Goal: Task Accomplishment & Management: Manage account settings

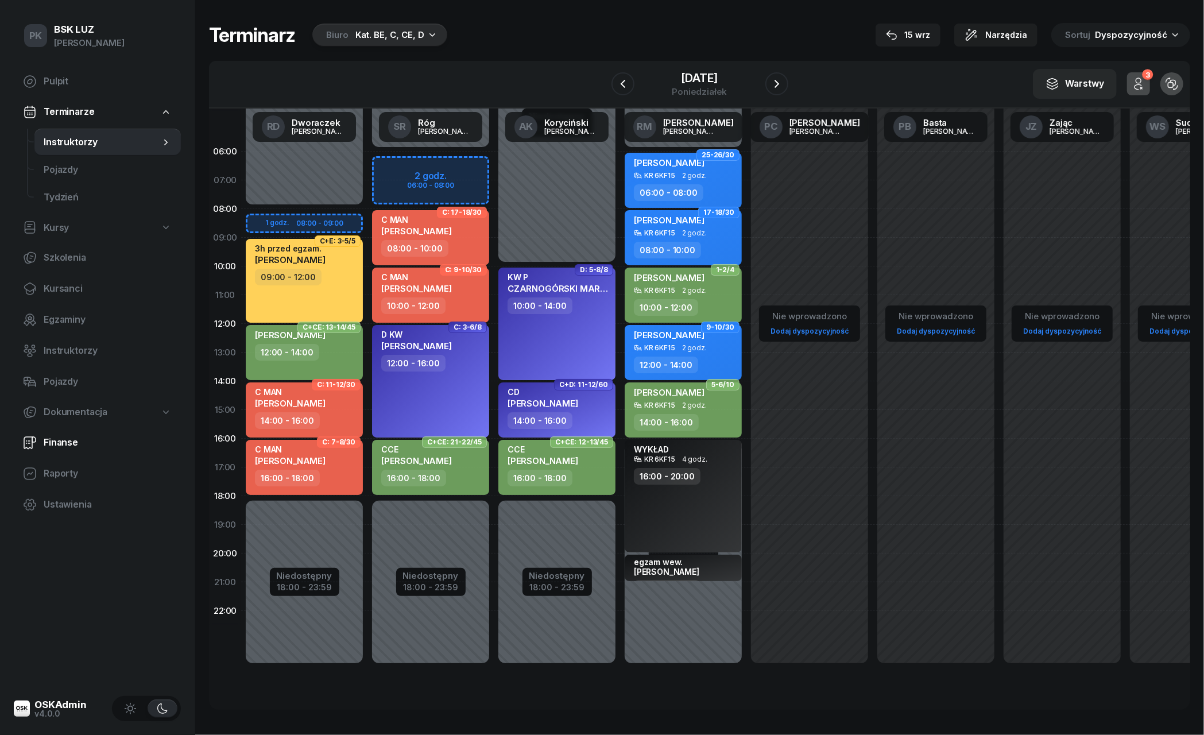
click at [63, 443] on span "Finanse" at bounding box center [108, 442] width 128 height 15
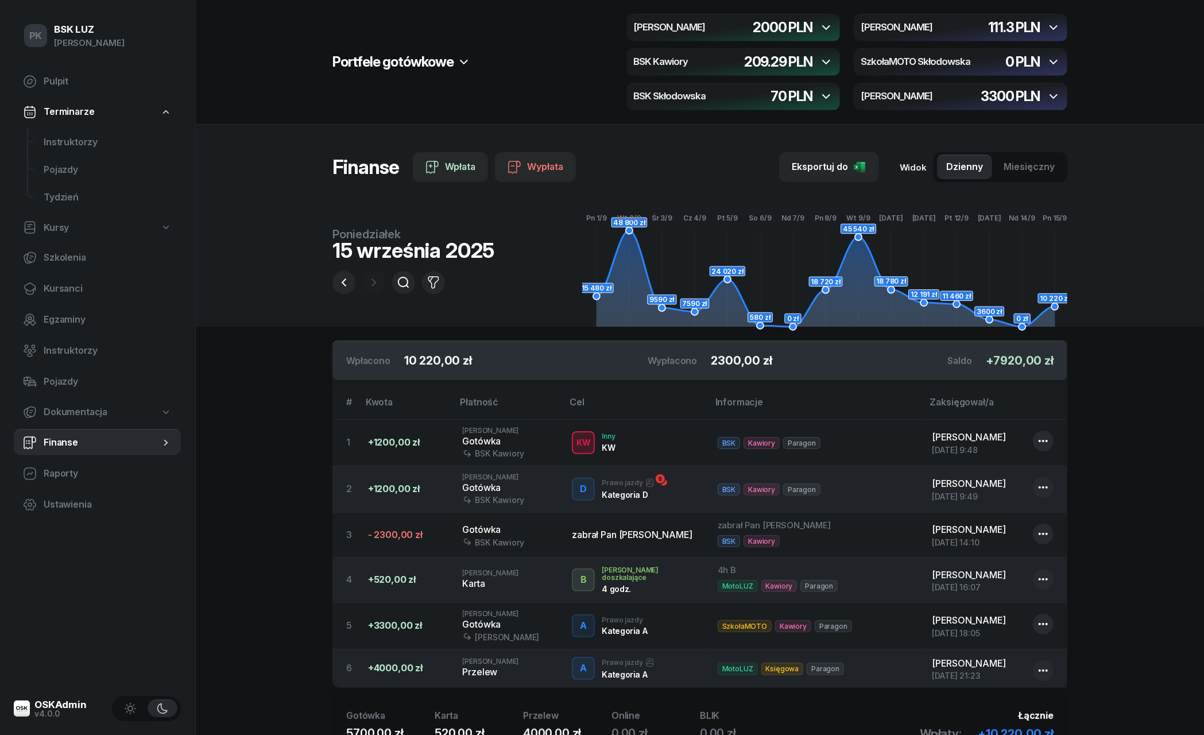
click at [830, 26] on icon "button" at bounding box center [826, 27] width 8 height 5
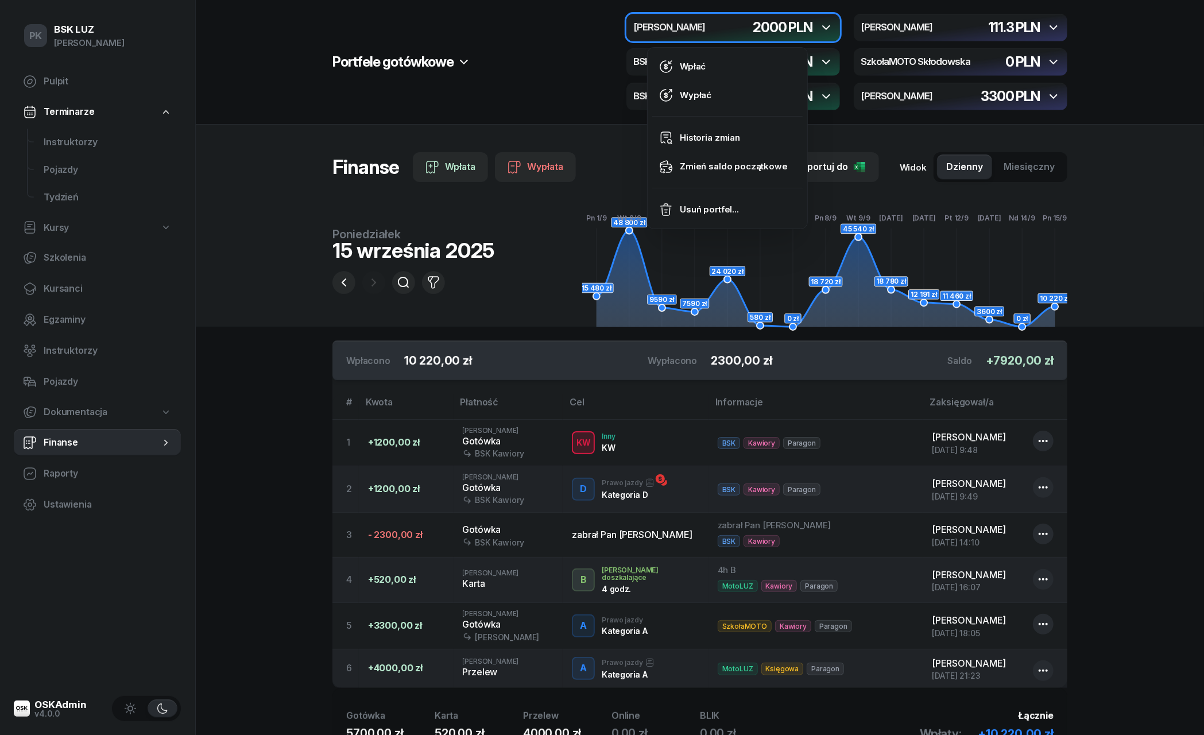
click at [830, 26] on icon "button" at bounding box center [826, 27] width 8 height 5
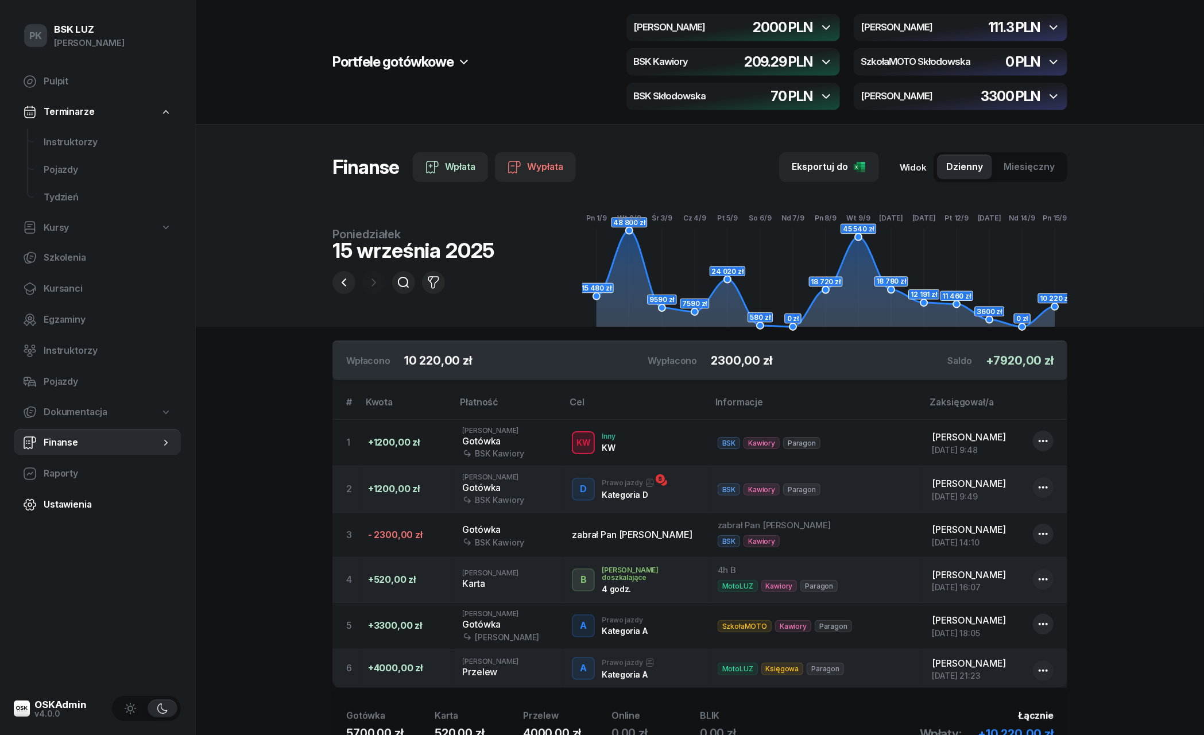
click at [61, 501] on span "Ustawienia" at bounding box center [108, 504] width 128 height 15
select select "06:00"
select select "22:00"
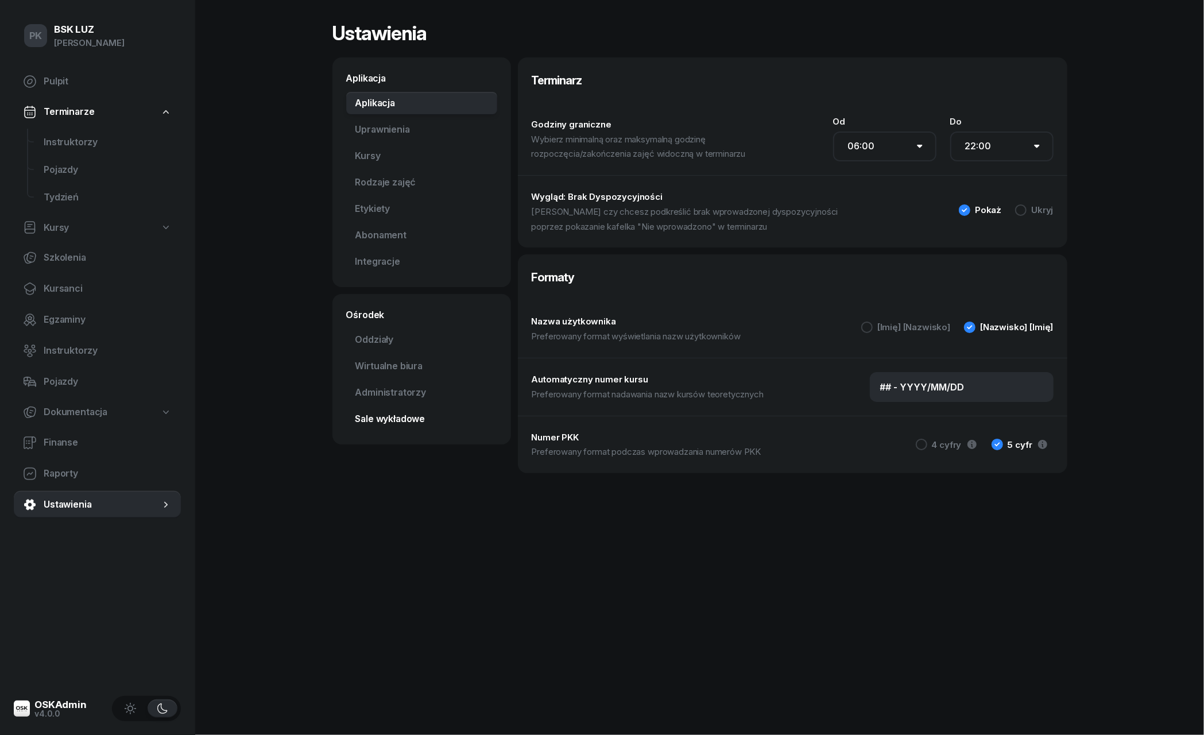
click at [389, 419] on link "Sale wykładowe" at bounding box center [421, 419] width 151 height 23
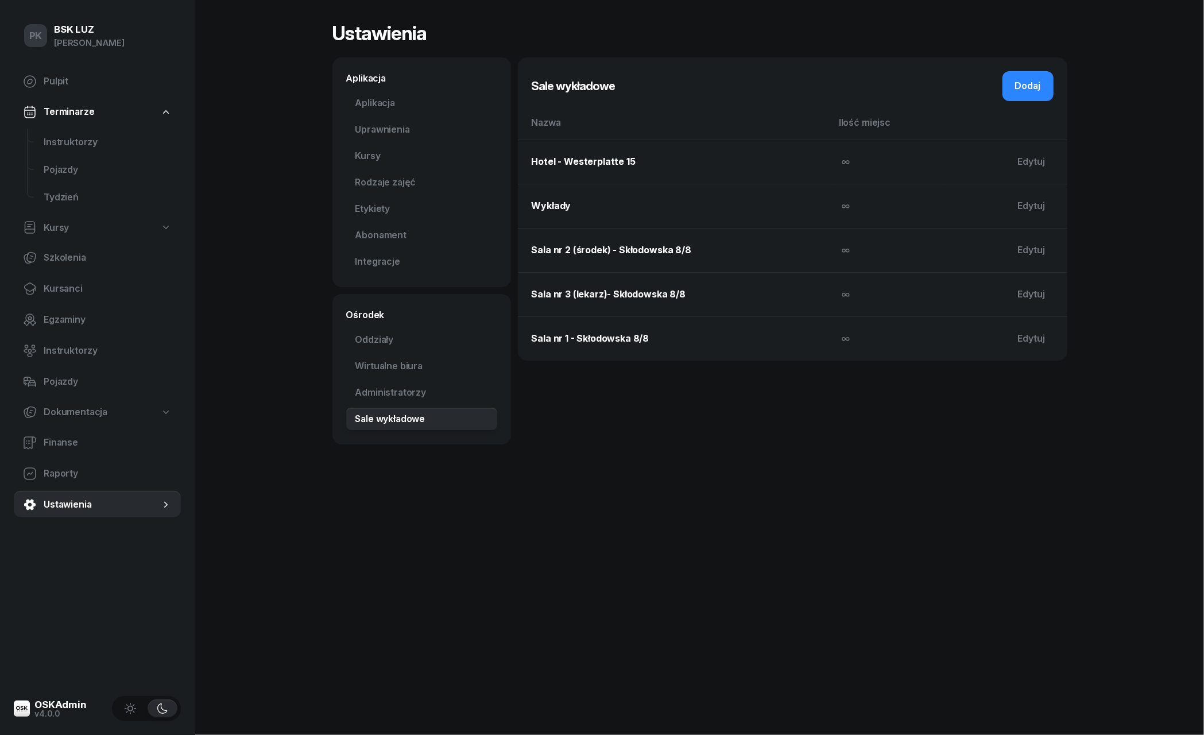
click at [859, 161] on td "∞" at bounding box center [888, 162] width 113 height 44
click at [843, 164] on span "∞" at bounding box center [845, 161] width 9 height 11
click at [1041, 164] on div "Edytuj" at bounding box center [1032, 161] width 28 height 15
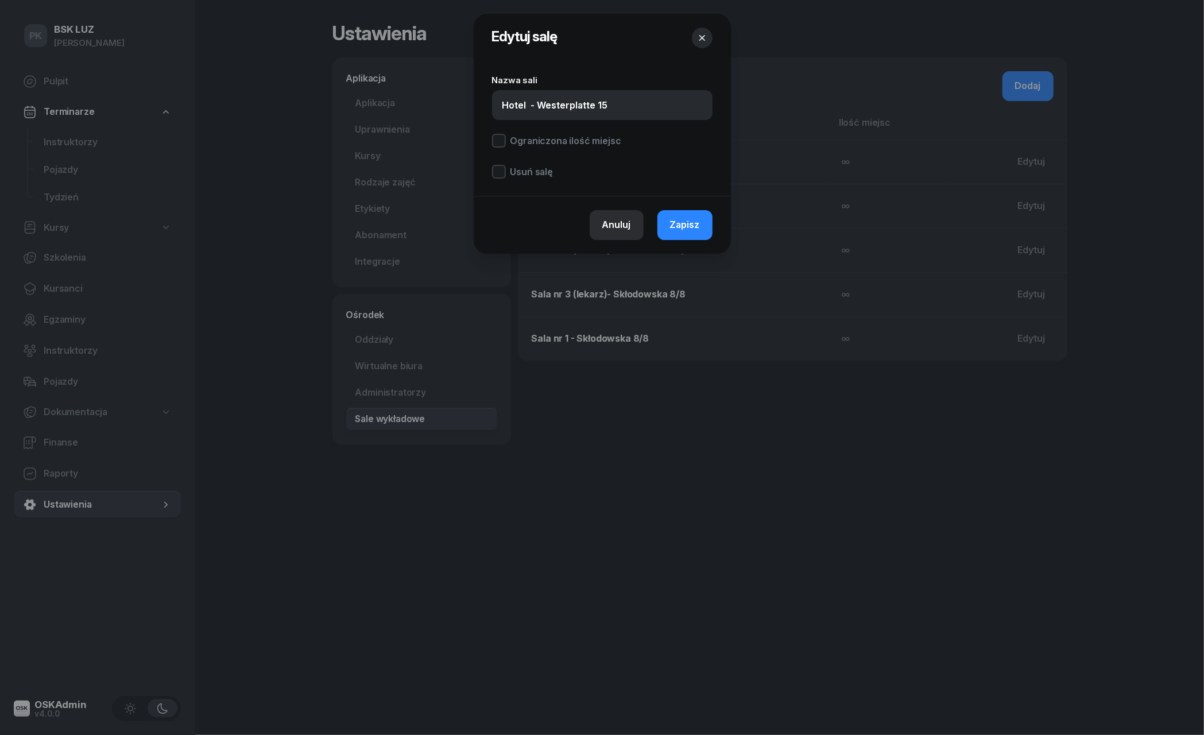
click at [613, 222] on div "Anuluj" at bounding box center [616, 225] width 29 height 15
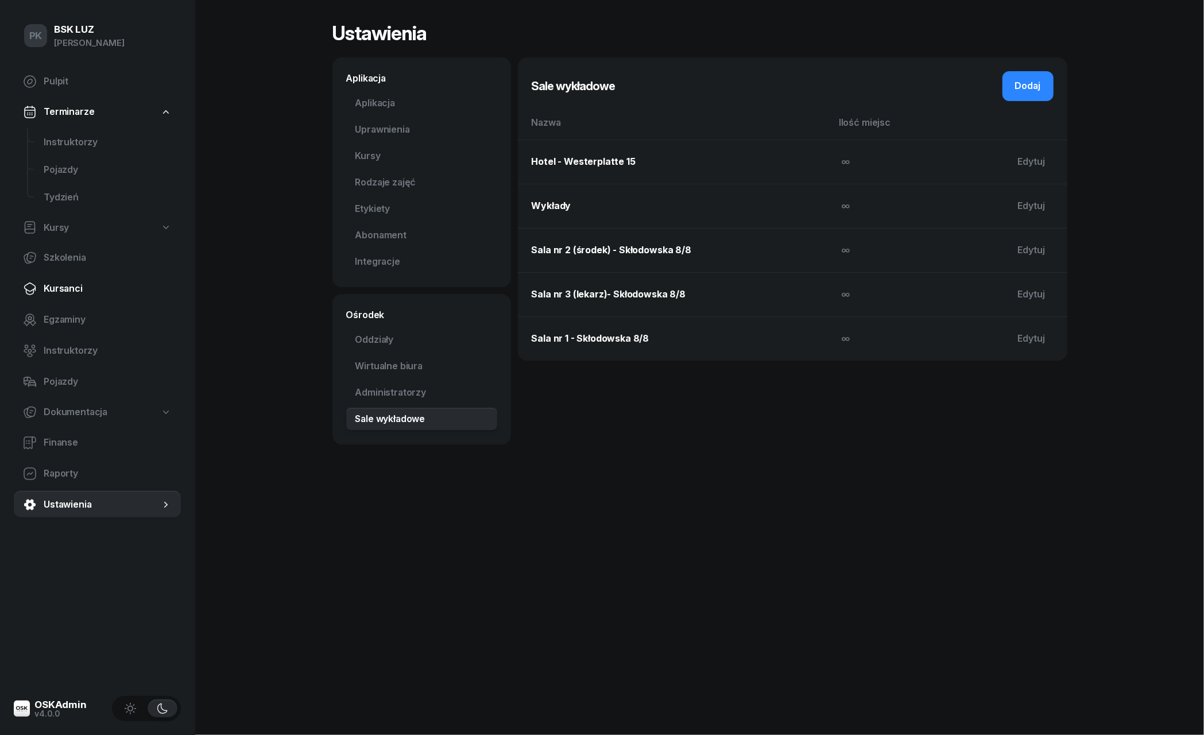
click at [63, 295] on link "Kursanci" at bounding box center [97, 289] width 167 height 28
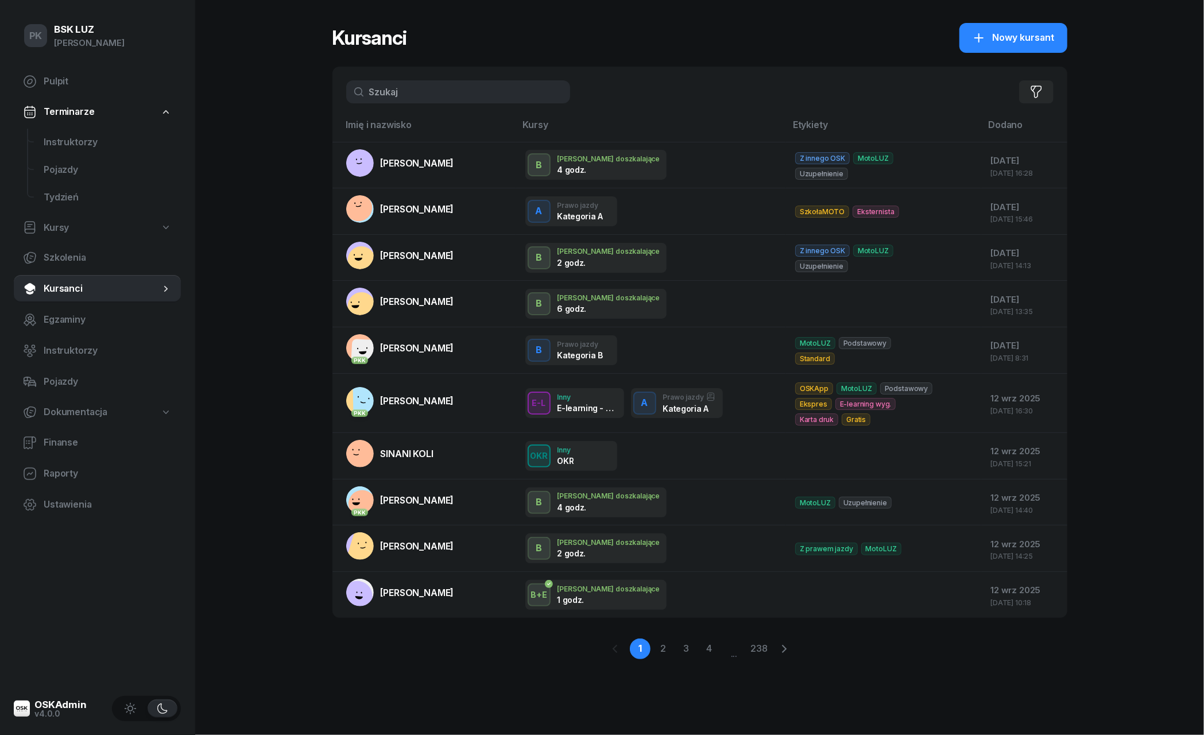
click at [442, 92] on input "text" at bounding box center [458, 91] width 224 height 23
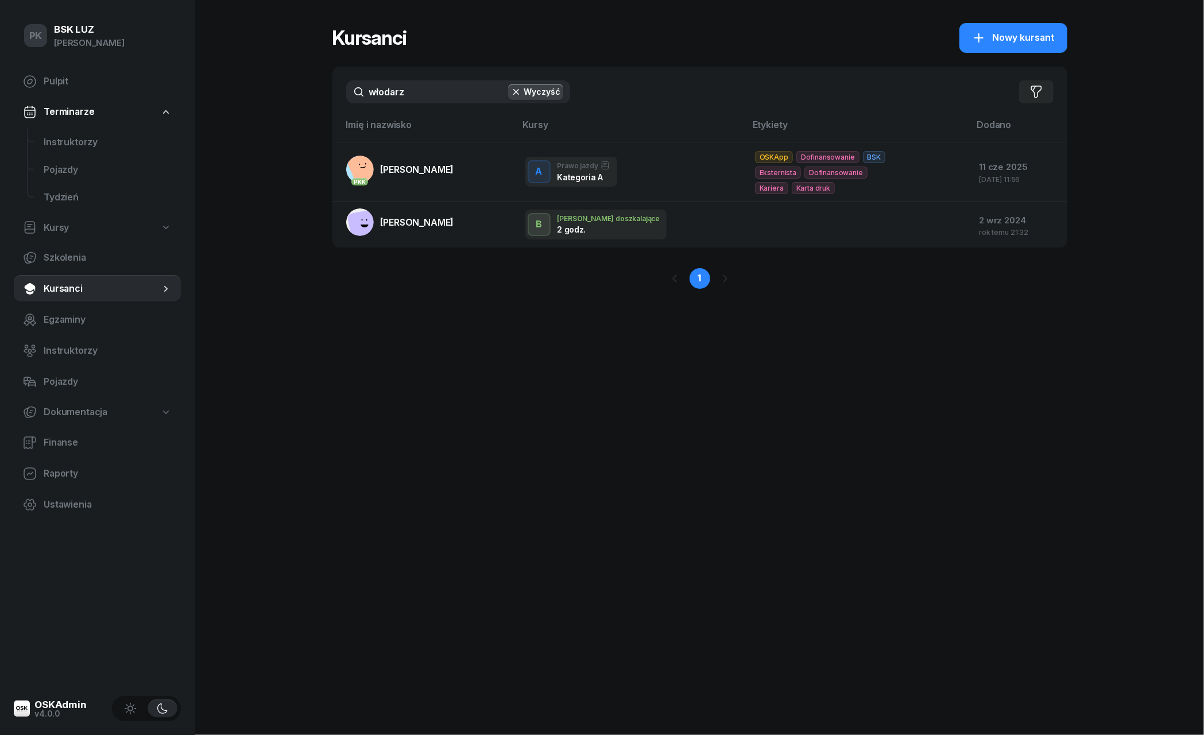
type input "włodarz"
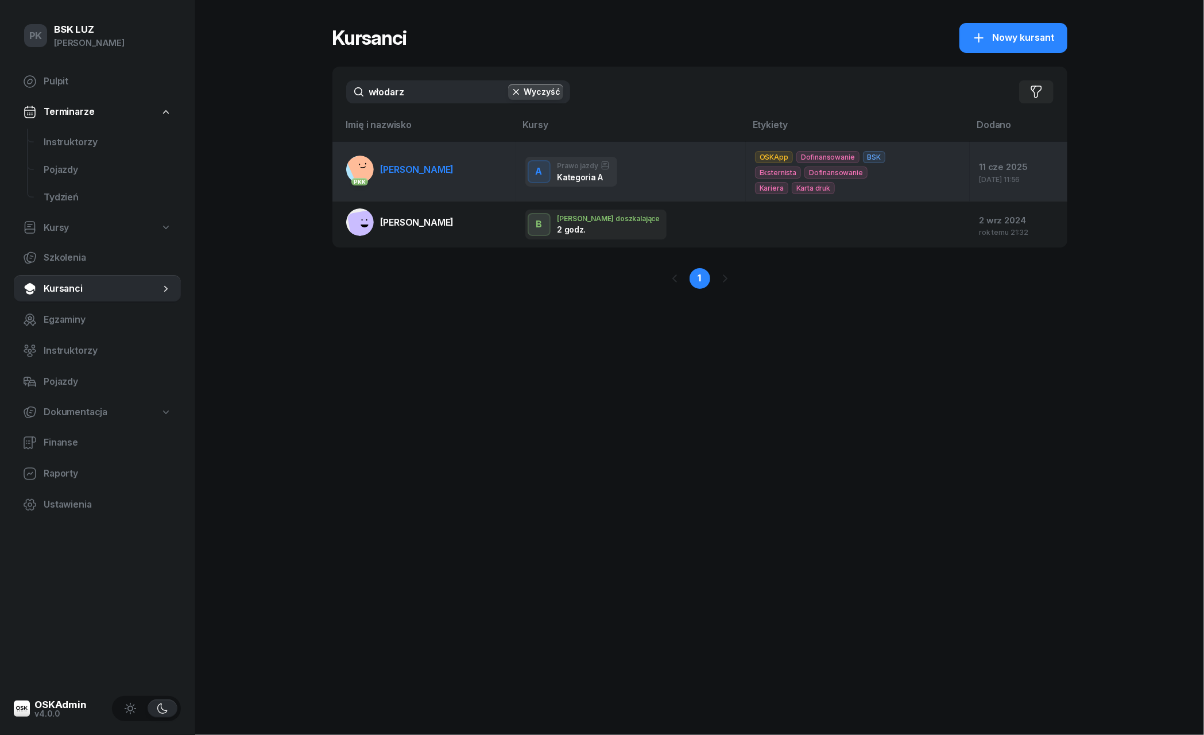
drag, startPoint x: 442, startPoint y: 92, endPoint x: 435, endPoint y: 176, distance: 83.5
click at [435, 176] on link "[DEMOGRAPHIC_DATA] [PERSON_NAME]" at bounding box center [400, 170] width 108 height 28
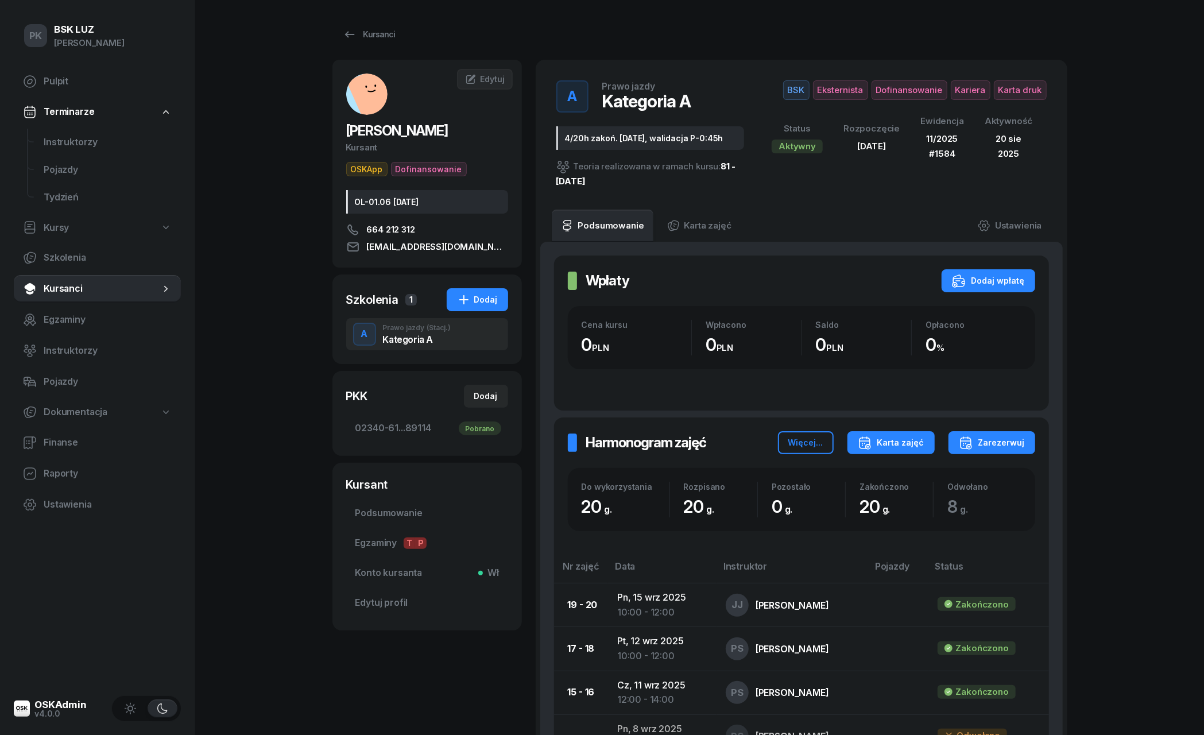
click at [889, 444] on div "Karta zajęć" at bounding box center [891, 443] width 67 height 14
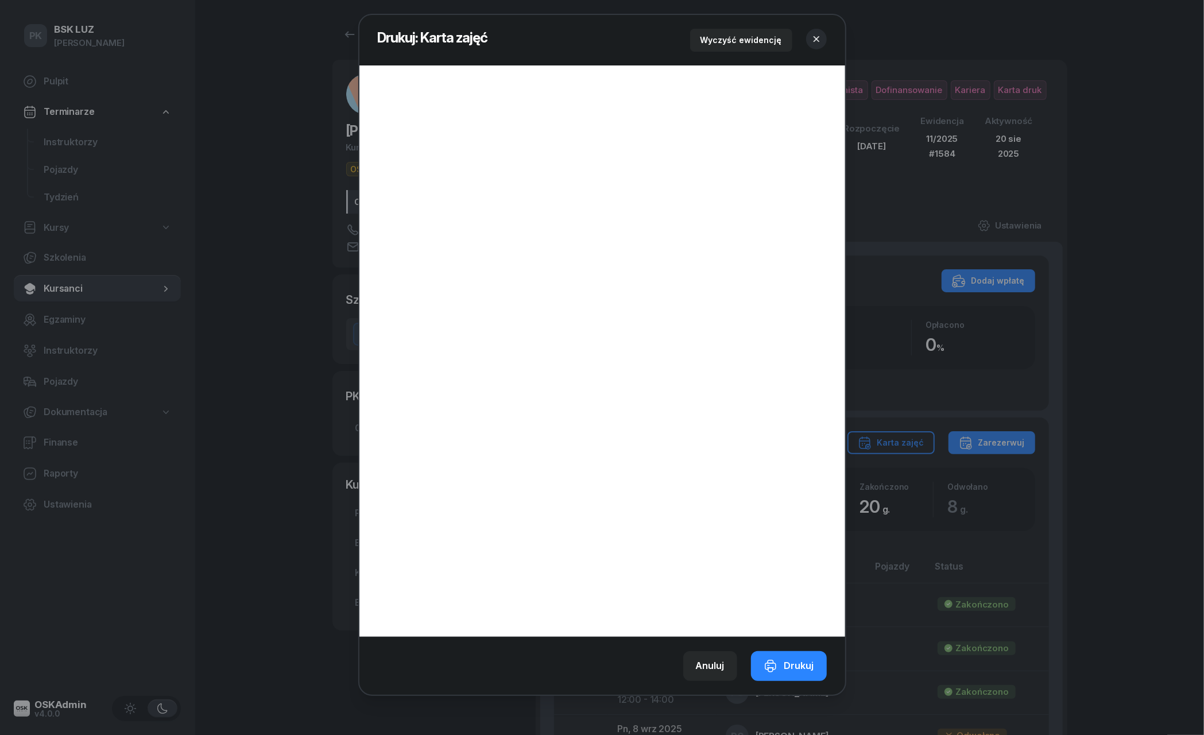
click at [818, 33] on icon "button" at bounding box center [816, 38] width 11 height 11
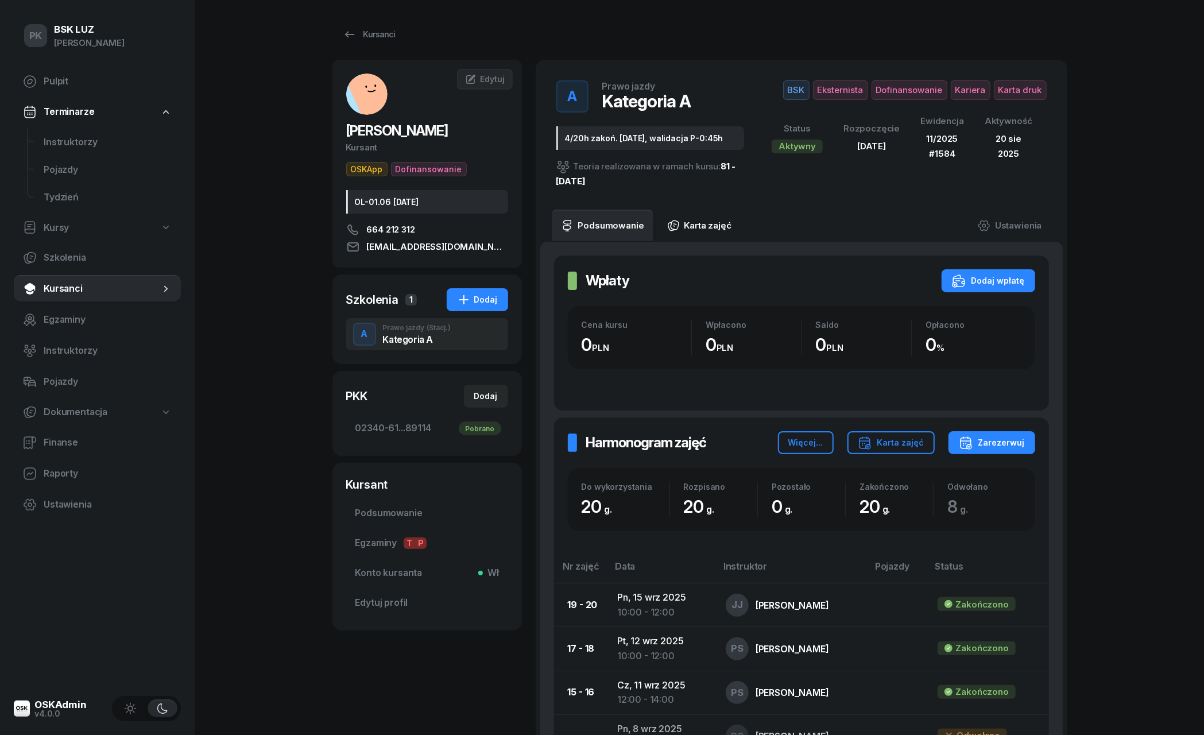
click at [706, 216] on link "Karta zajęć" at bounding box center [699, 226] width 83 height 32
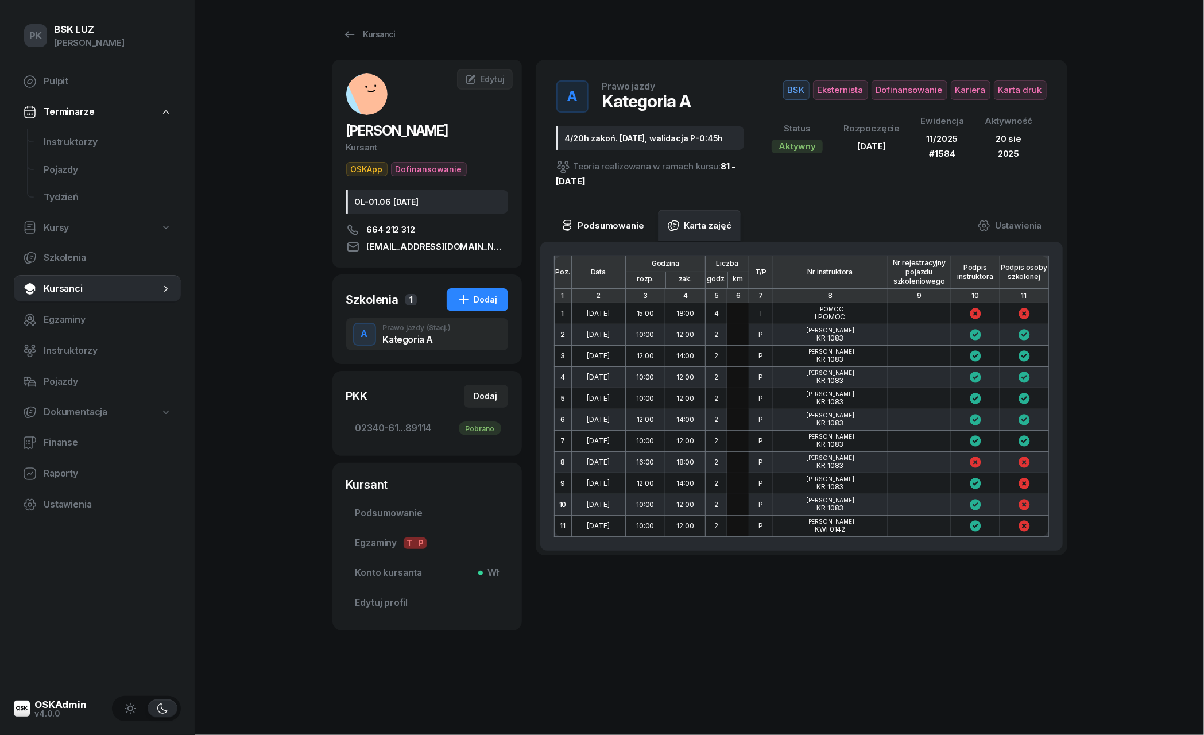
click at [614, 220] on link "Podsumowanie" at bounding box center [603, 226] width 102 height 32
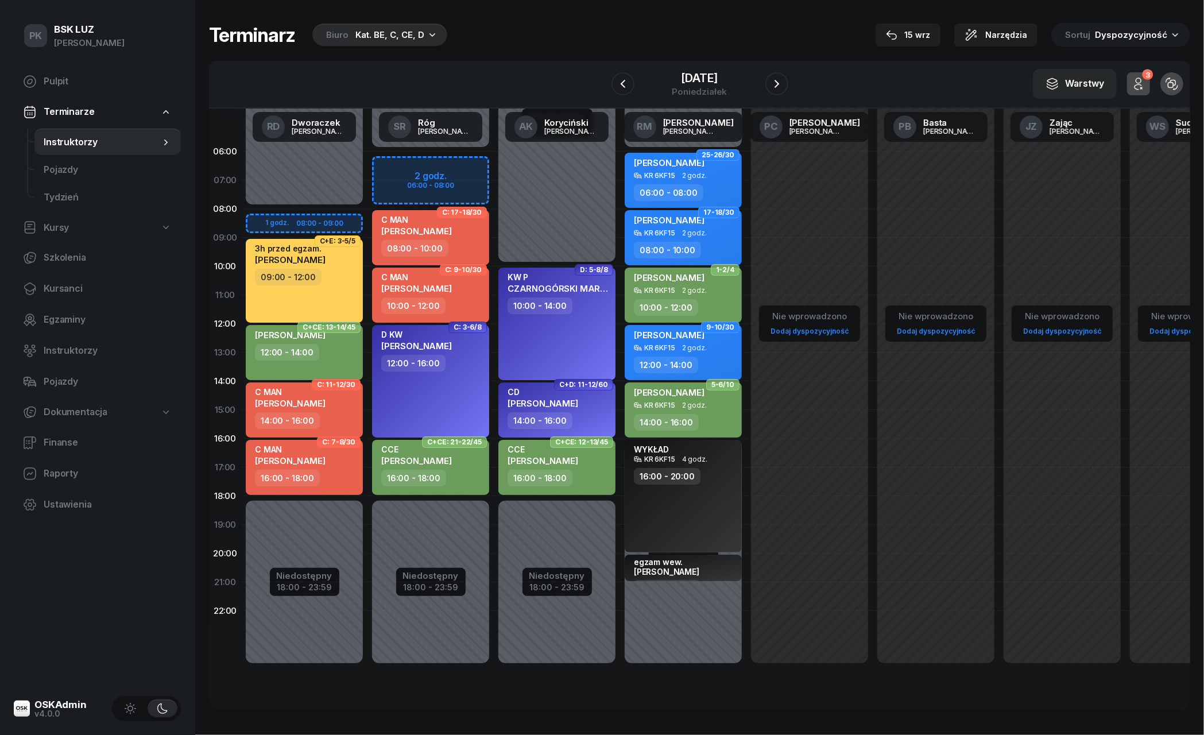
click at [355, 44] on div "Biuro Kat. BE, C, CE, D" at bounding box center [379, 35] width 135 height 23
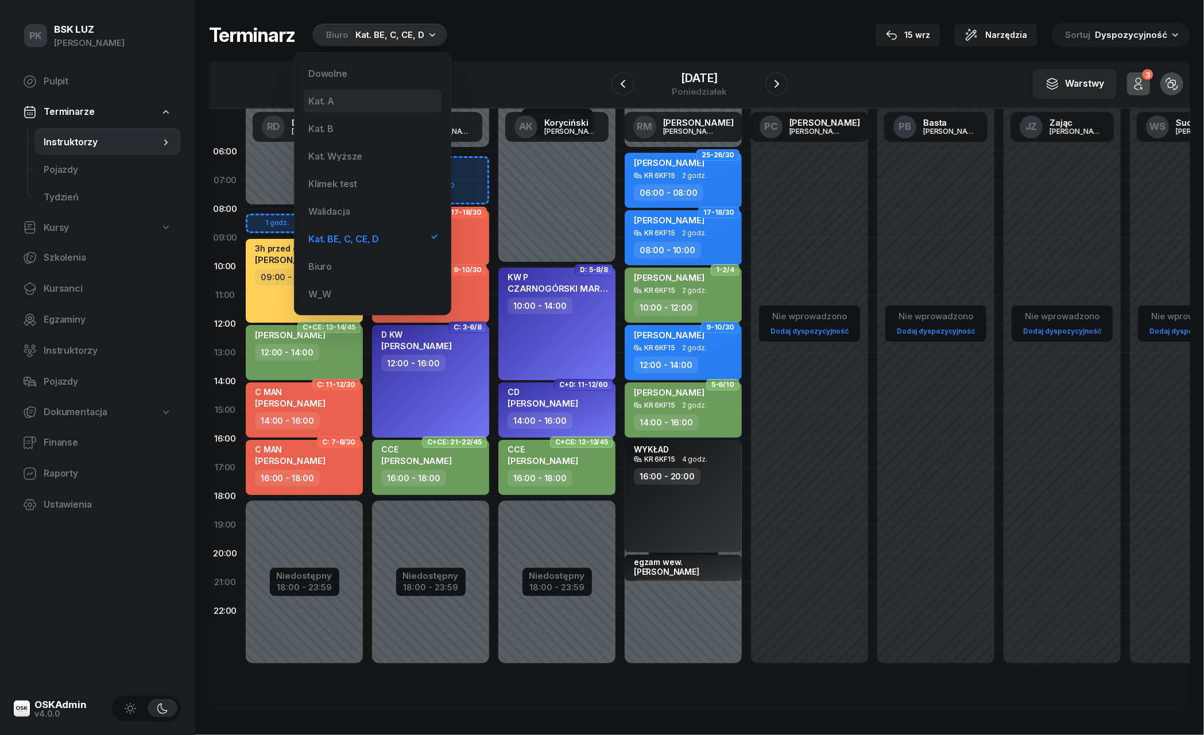
click at [324, 99] on div "Kat. A" at bounding box center [321, 100] width 26 height 9
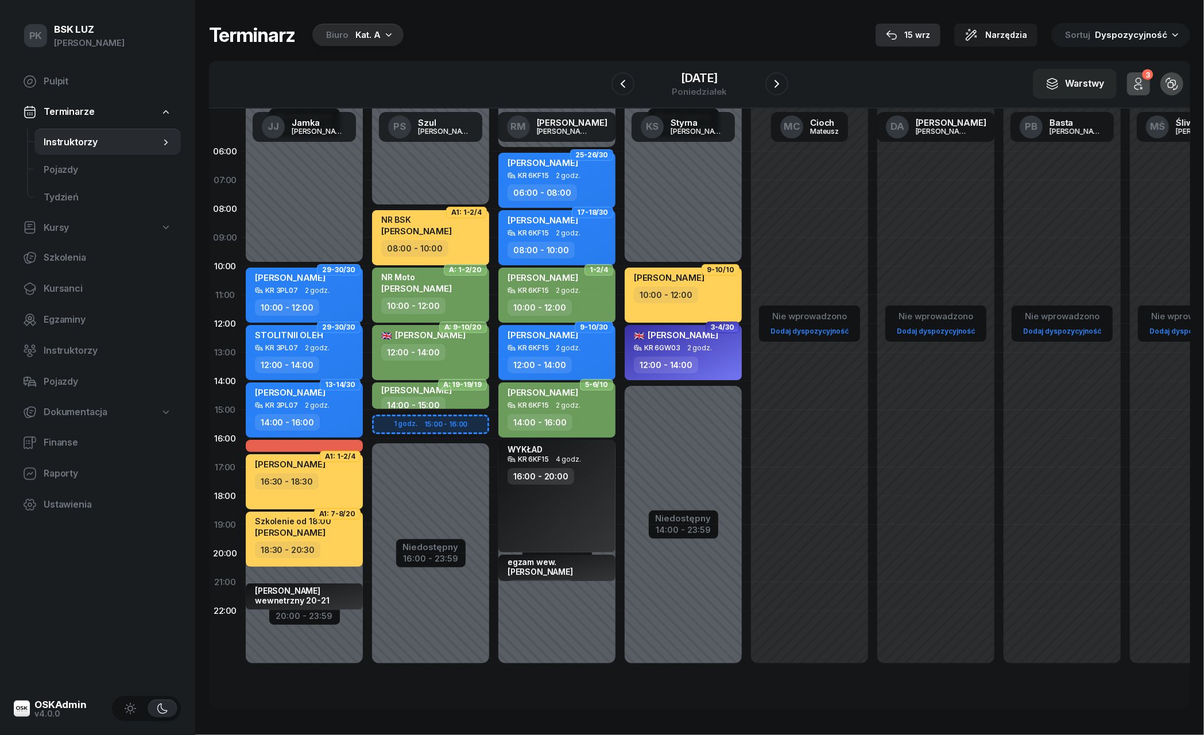
click at [928, 32] on div "15 wrz" at bounding box center [908, 35] width 44 height 14
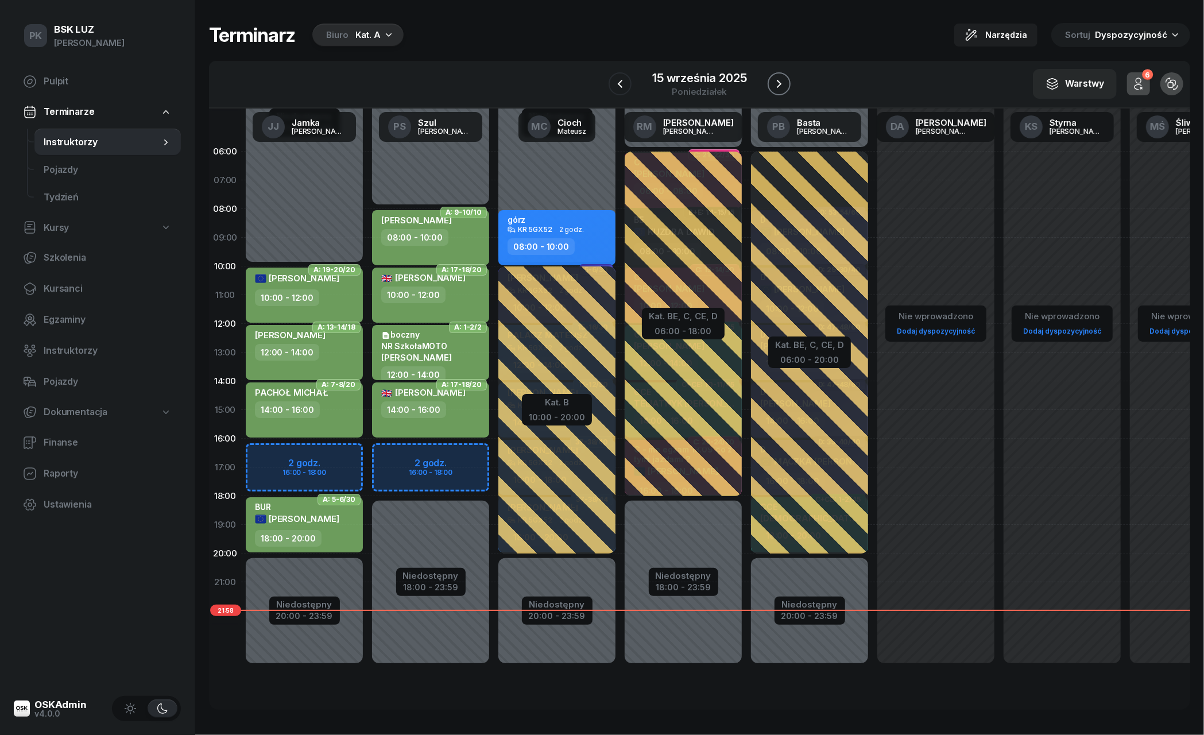
click at [780, 83] on icon "button" at bounding box center [779, 84] width 5 height 8
